Goal: Task Accomplishment & Management: Manage account settings

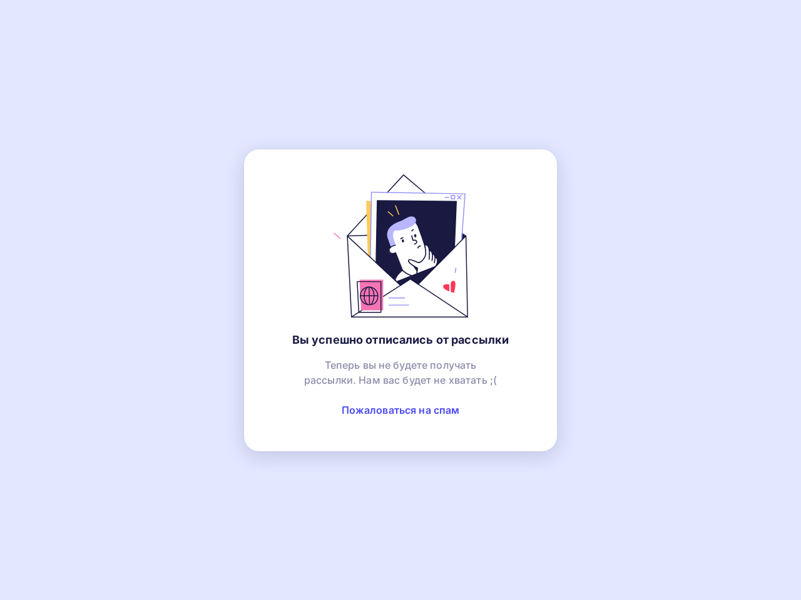
click at [400, 410] on link "Пожаловаться на спам" at bounding box center [400, 410] width 118 height 13
